Goal: Task Accomplishment & Management: Complete application form

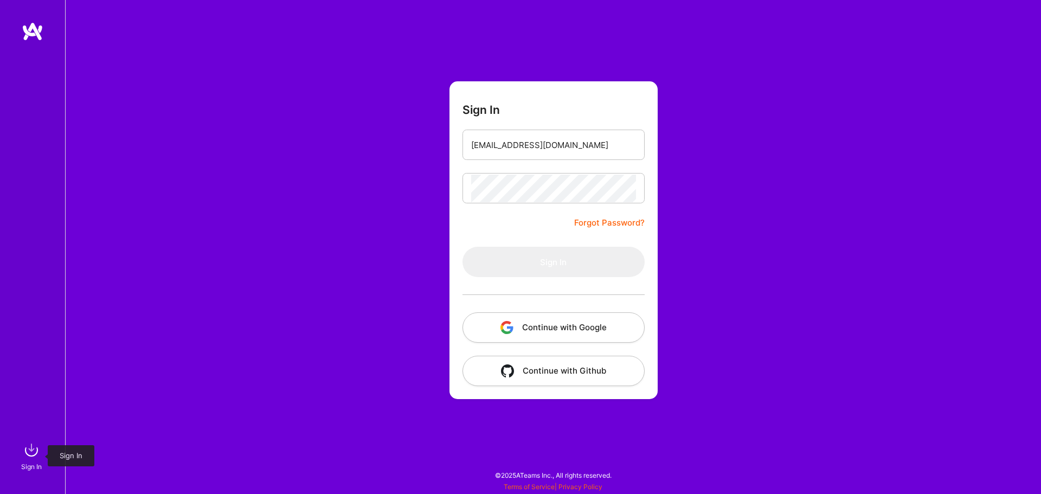
drag, startPoint x: 0, startPoint y: 0, endPoint x: 35, endPoint y: 458, distance: 459.3
click at [35, 458] on img at bounding box center [32, 450] width 22 height 22
click at [524, 150] on input "email" at bounding box center [553, 145] width 165 height 28
type input "[EMAIL_ADDRESS][DOMAIN_NAME]"
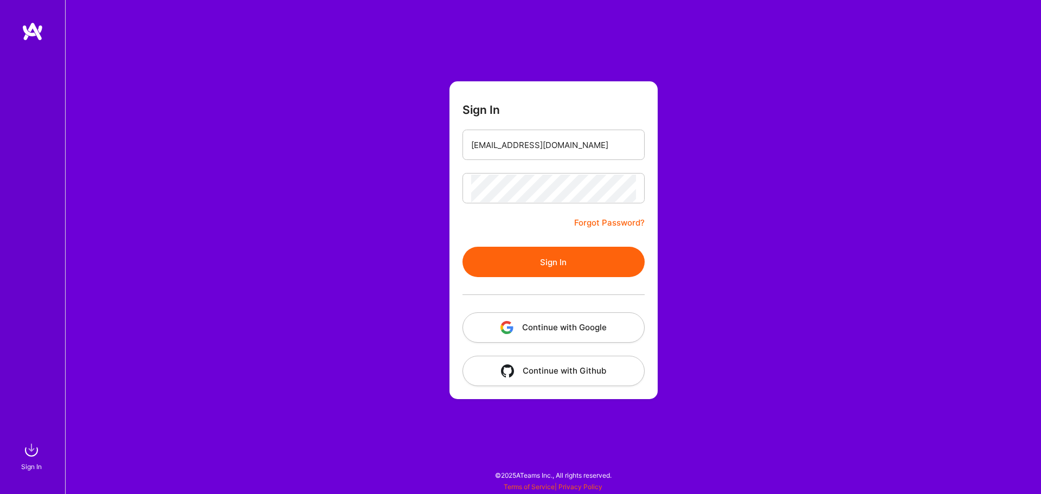
click at [504, 259] on button "Sign In" at bounding box center [553, 262] width 182 height 30
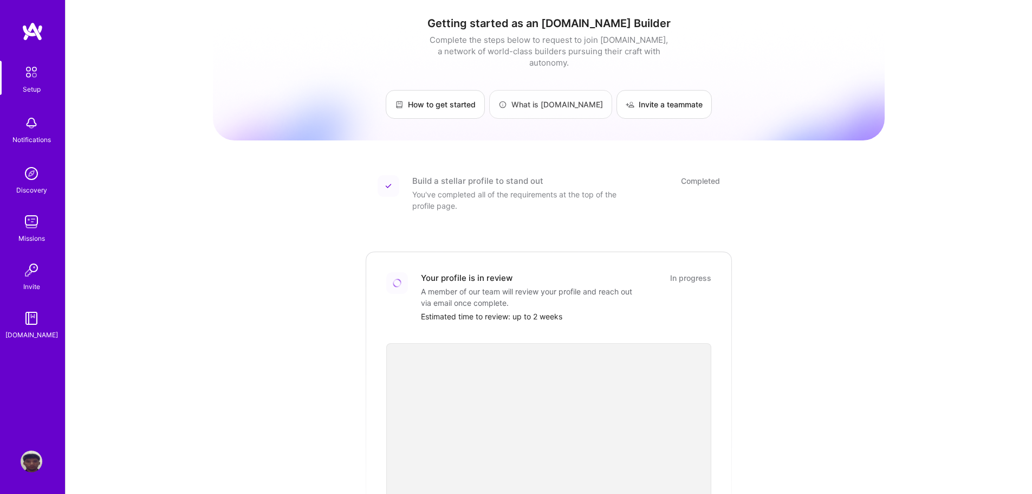
click at [553, 99] on link "What is [DOMAIN_NAME]" at bounding box center [550, 104] width 123 height 29
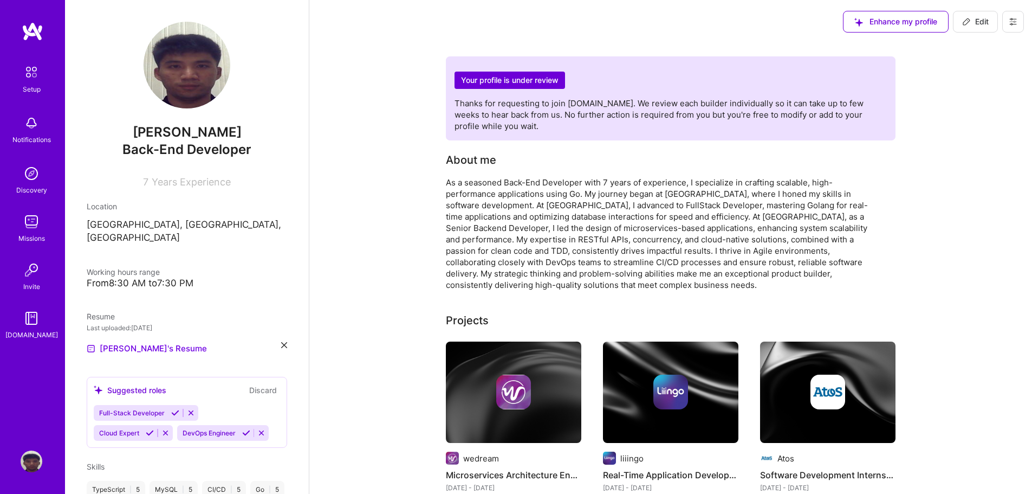
scroll to position [596, 0]
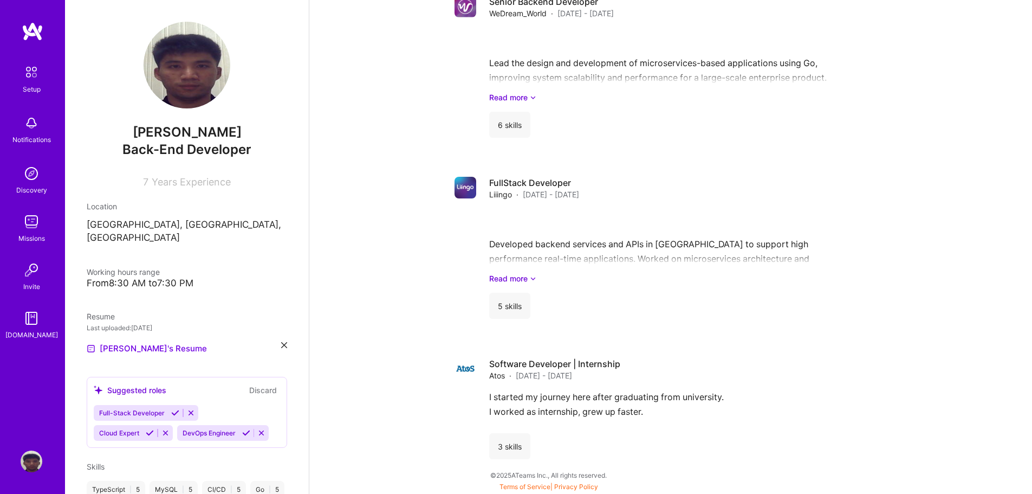
drag, startPoint x: 0, startPoint y: 0, endPoint x: 29, endPoint y: 180, distance: 182.8
click at [29, 180] on img at bounding box center [32, 174] width 22 height 22
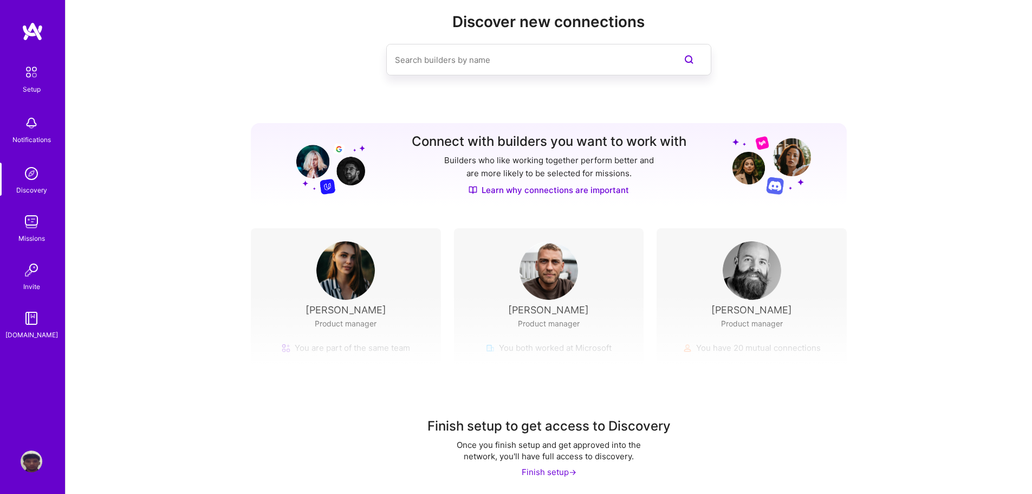
scroll to position [24, 0]
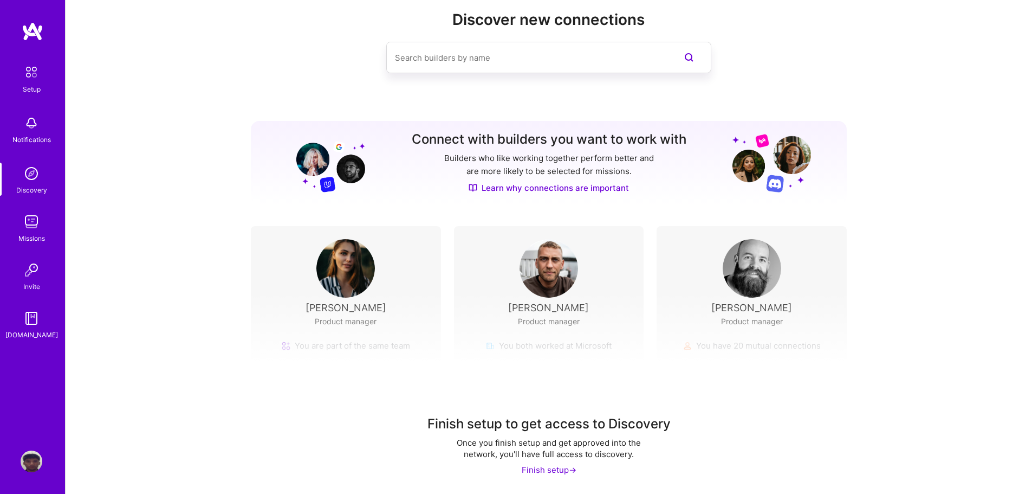
click at [490, 53] on input at bounding box center [527, 58] width 264 height 28
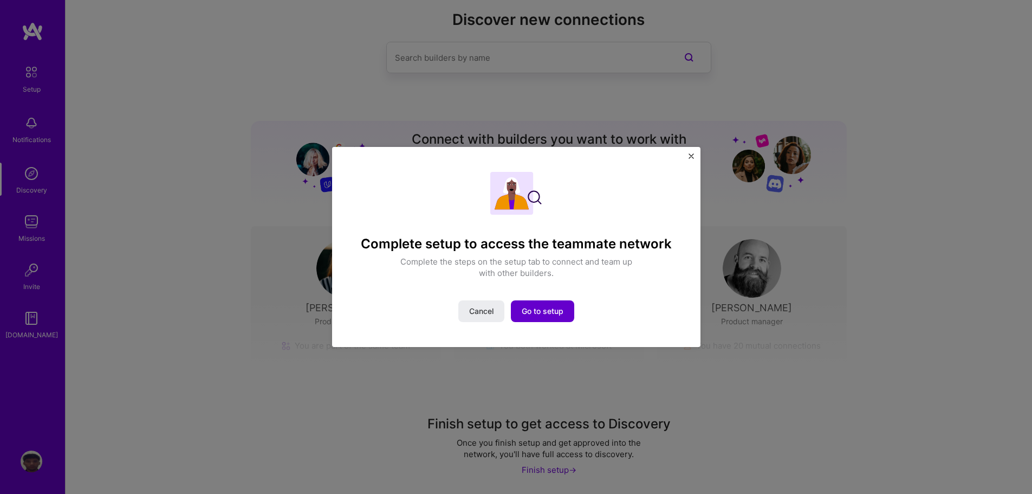
click at [547, 306] on span "Go to setup" at bounding box center [543, 311] width 42 height 11
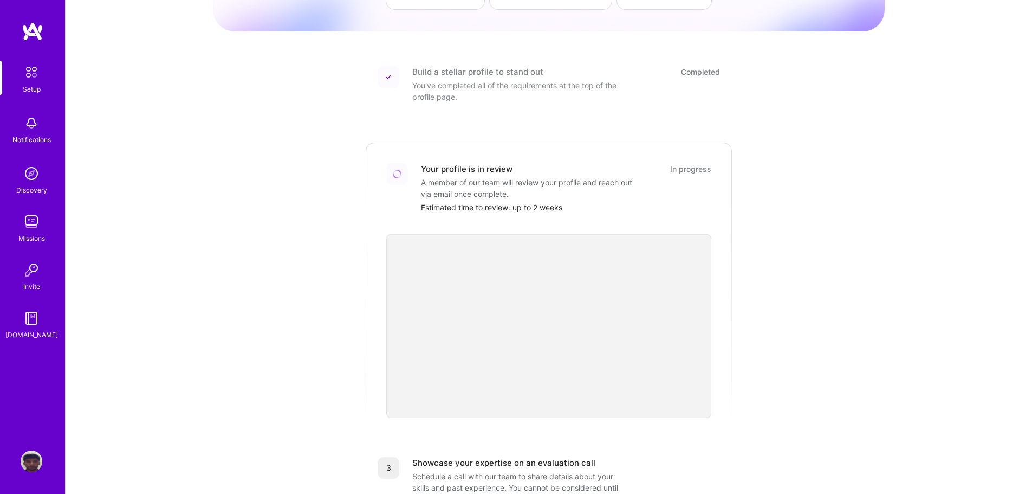
scroll to position [108, 0]
